Goal: Information Seeking & Learning: Compare options

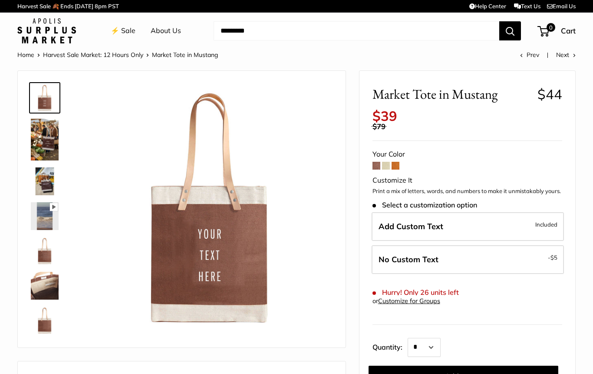
click at [383, 162] on span at bounding box center [386, 166] width 8 height 8
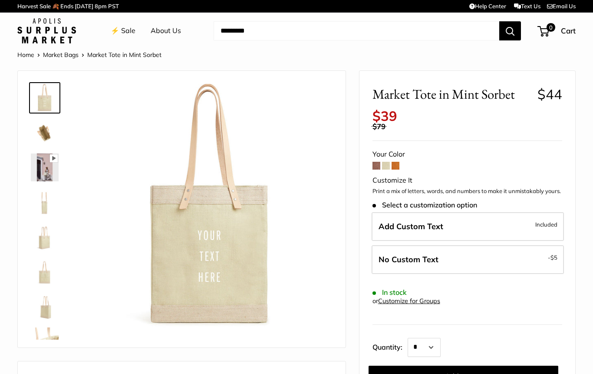
click at [374, 162] on span at bounding box center [377, 166] width 8 height 8
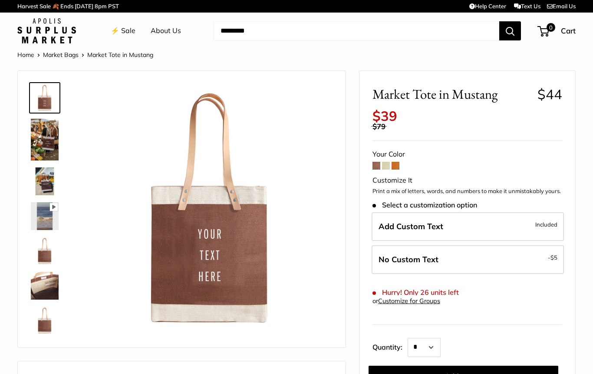
click at [46, 138] on img at bounding box center [45, 140] width 28 height 42
click at [18, 371] on div "Description" at bounding box center [182, 376] width 328 height 30
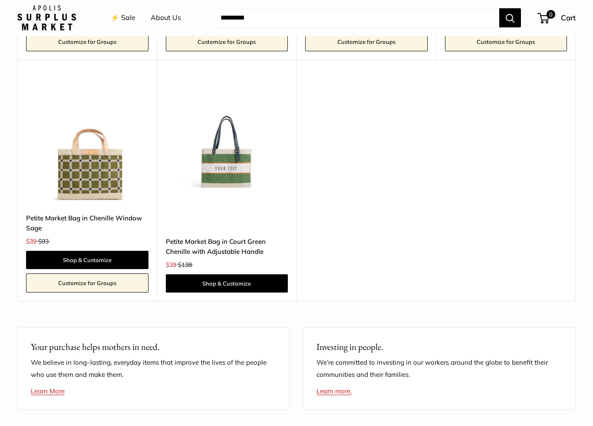
scroll to position [1874, 0]
click at [245, 274] on link "Shop & Customize" at bounding box center [227, 283] width 123 height 18
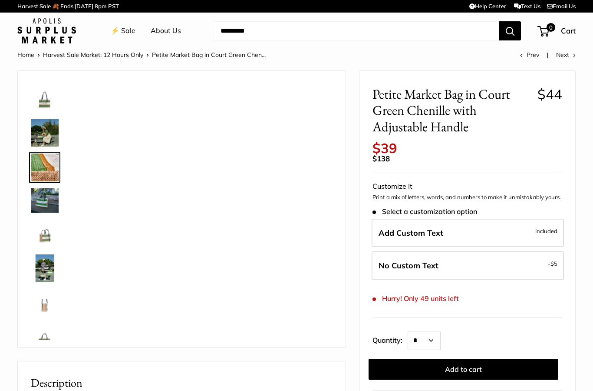
click at [52, 135] on img at bounding box center [45, 133] width 28 height 28
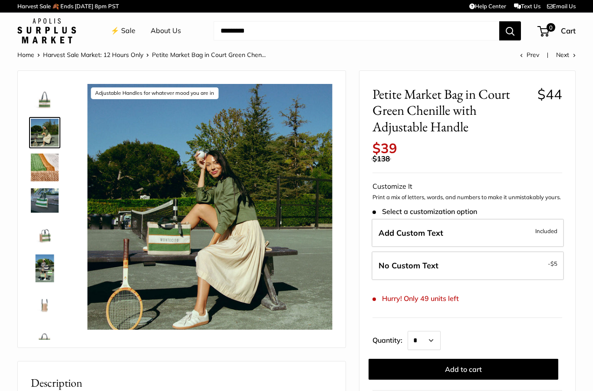
click at [52, 175] on img at bounding box center [45, 167] width 28 height 28
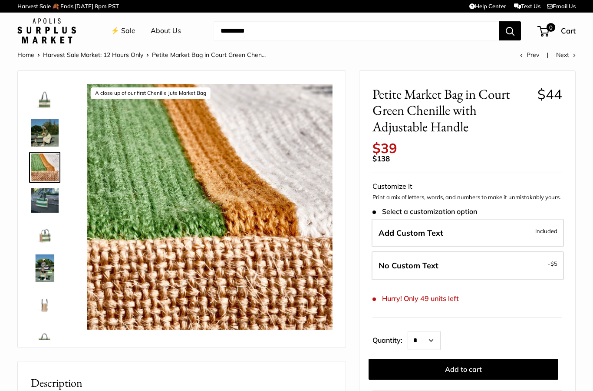
click at [50, 206] on img at bounding box center [45, 200] width 28 height 24
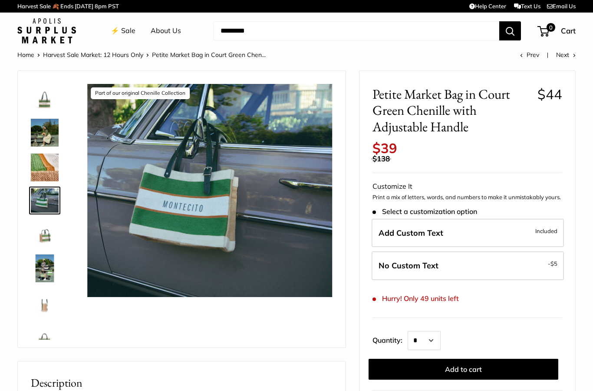
click at [50, 238] on img at bounding box center [45, 233] width 28 height 28
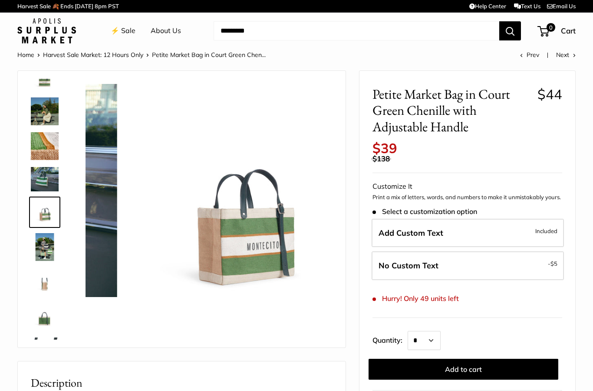
scroll to position [23, 0]
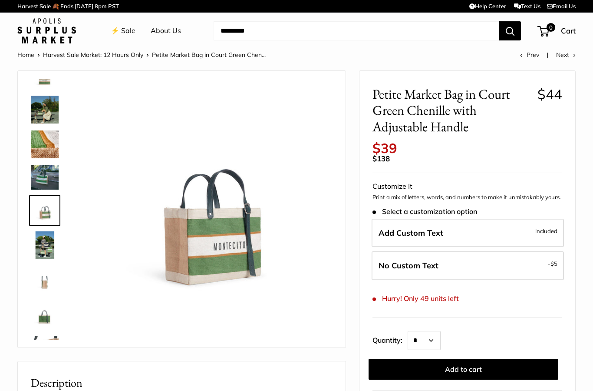
click at [52, 250] on img at bounding box center [45, 245] width 28 height 28
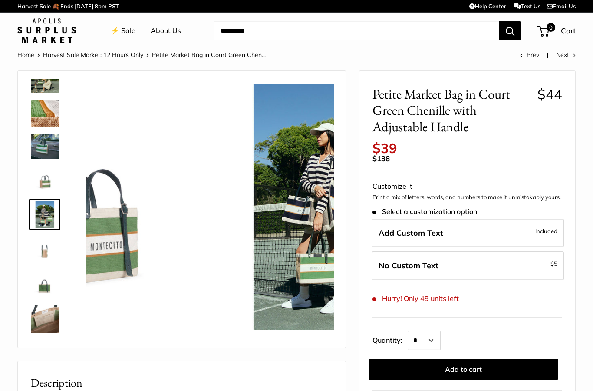
scroll to position [58, 0]
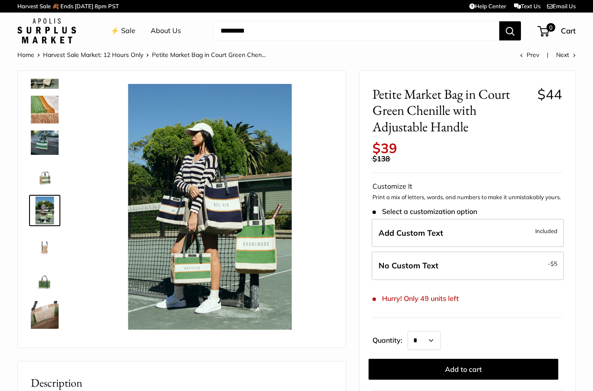
click at [48, 253] on img at bounding box center [45, 245] width 28 height 28
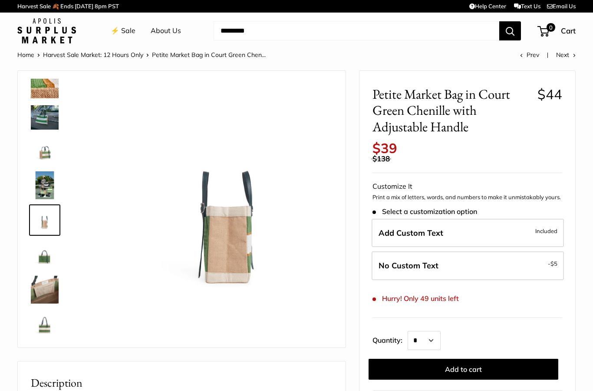
scroll to position [86, 0]
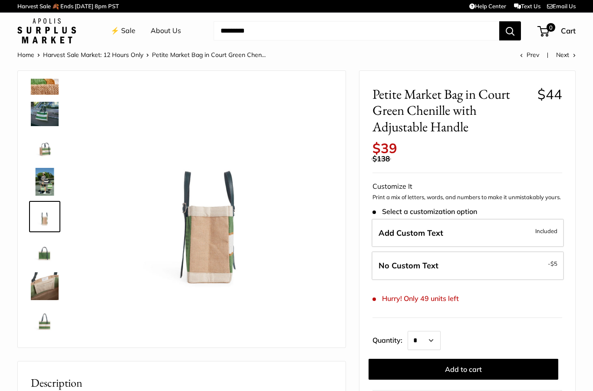
click at [45, 258] on img at bounding box center [45, 251] width 28 height 28
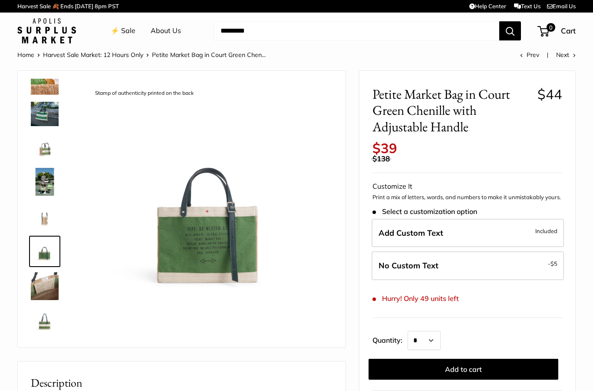
click at [50, 283] on img at bounding box center [45, 286] width 28 height 28
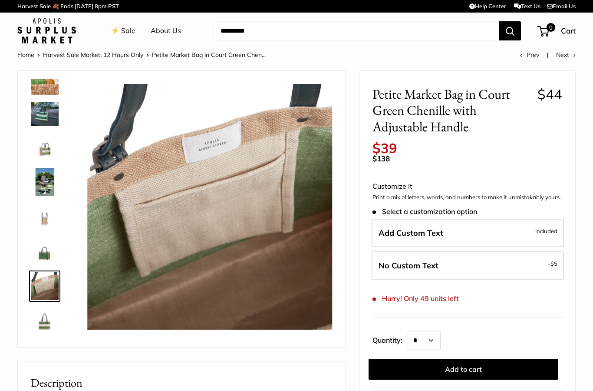
click at [42, 320] on img at bounding box center [45, 321] width 28 height 28
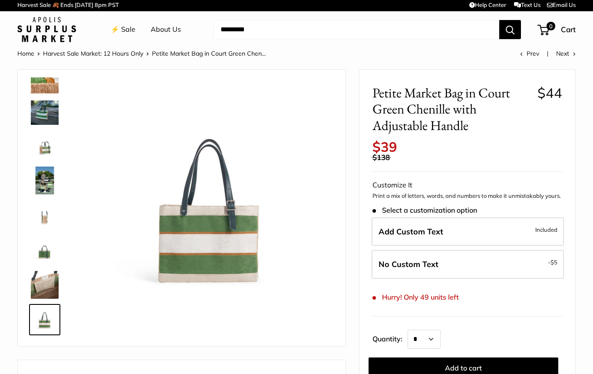
scroll to position [0, 0]
